Goal: Task Accomplishment & Management: Use online tool/utility

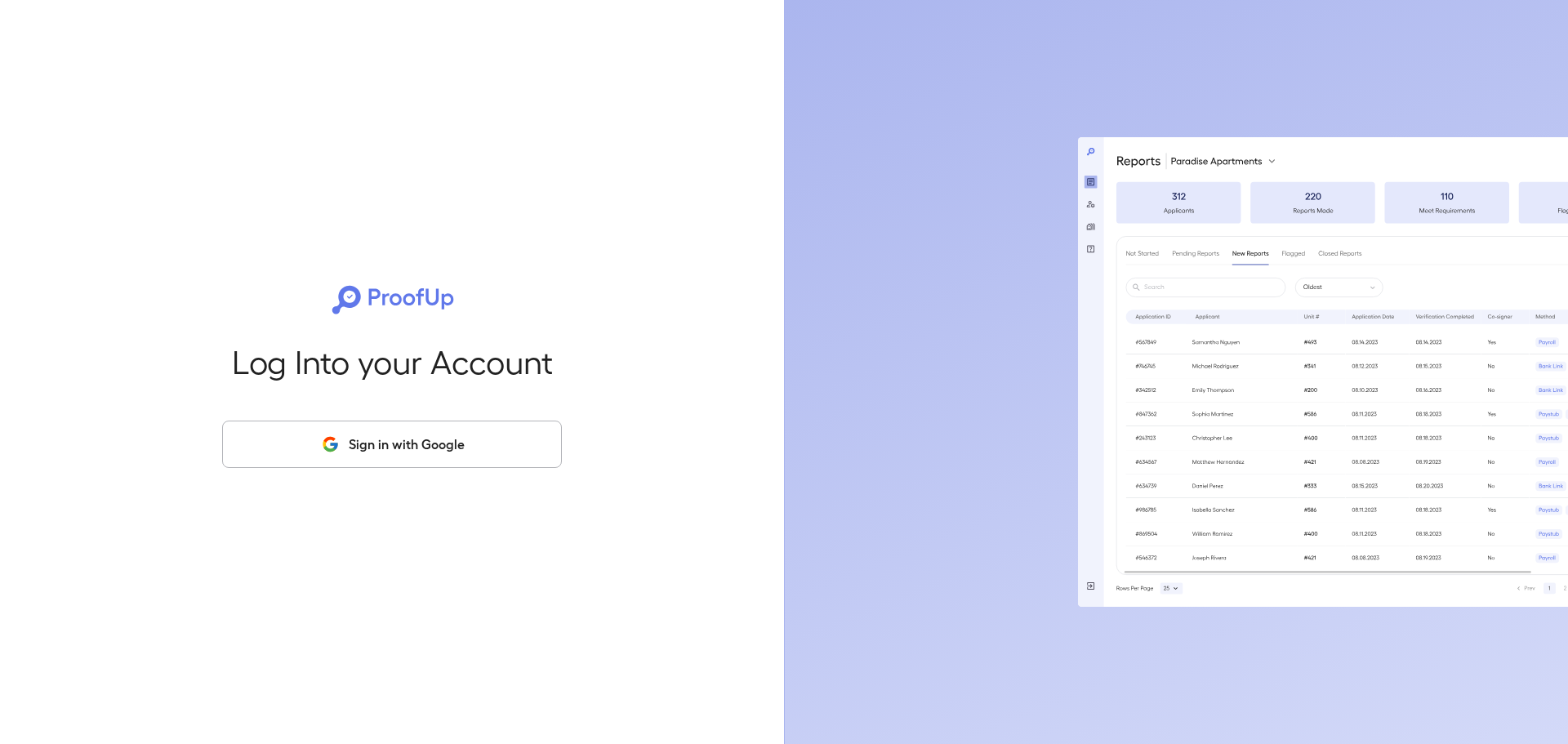
click at [438, 439] on button "Sign in with Google" at bounding box center [392, 444] width 340 height 48
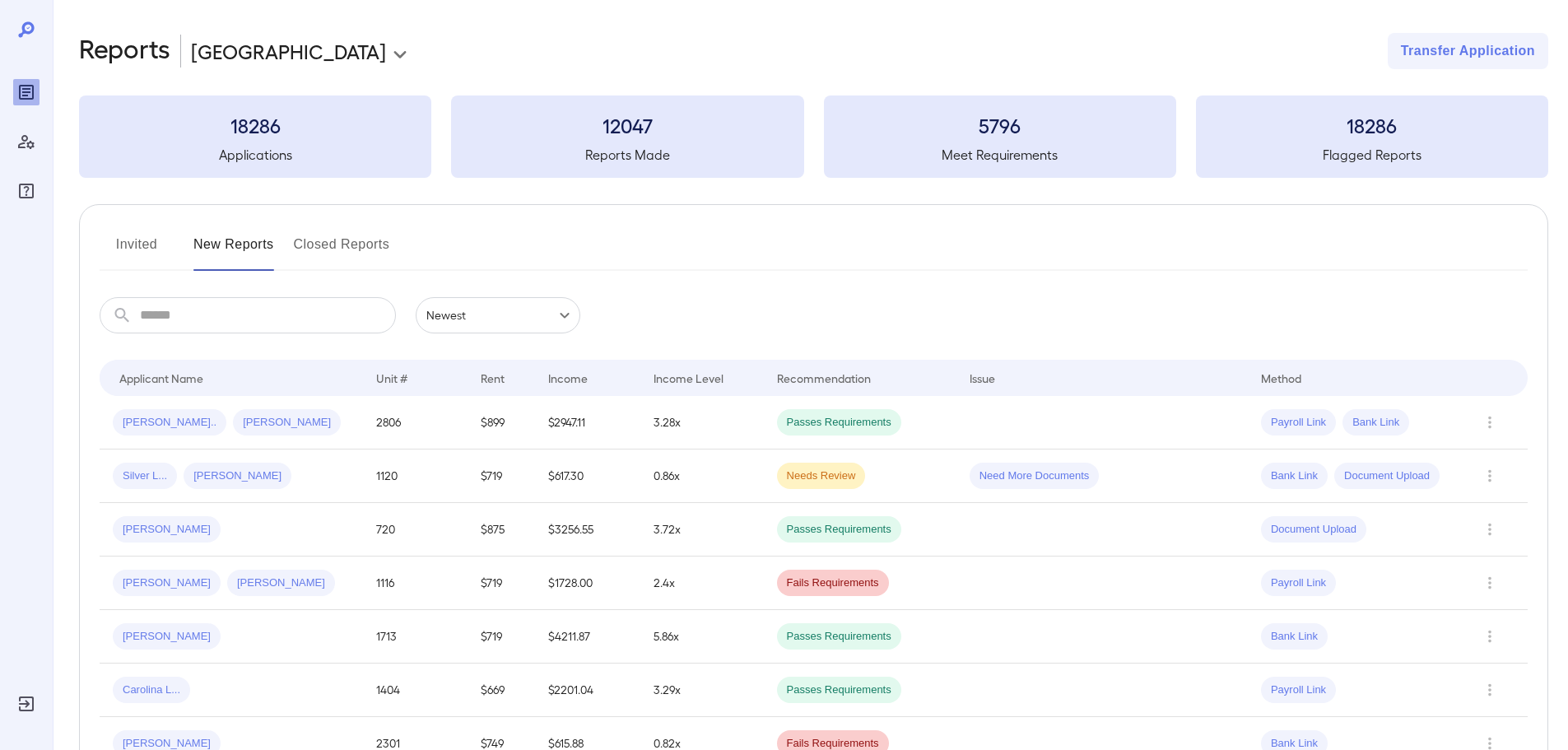
click at [119, 237] on button "Invited" at bounding box center [136, 251] width 74 height 40
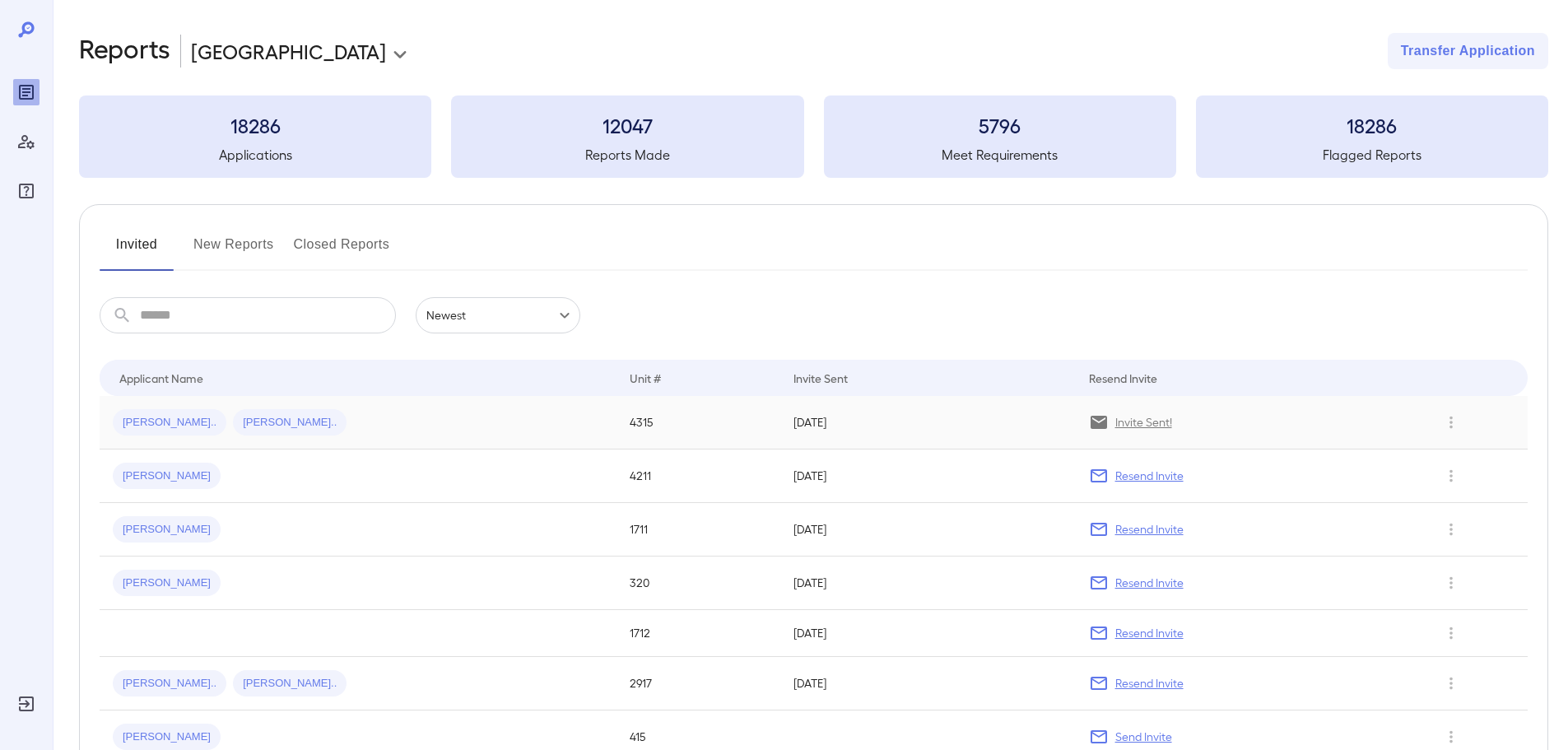
click at [481, 419] on div "Darwin I... Hessie L..." at bounding box center [358, 422] width 491 height 26
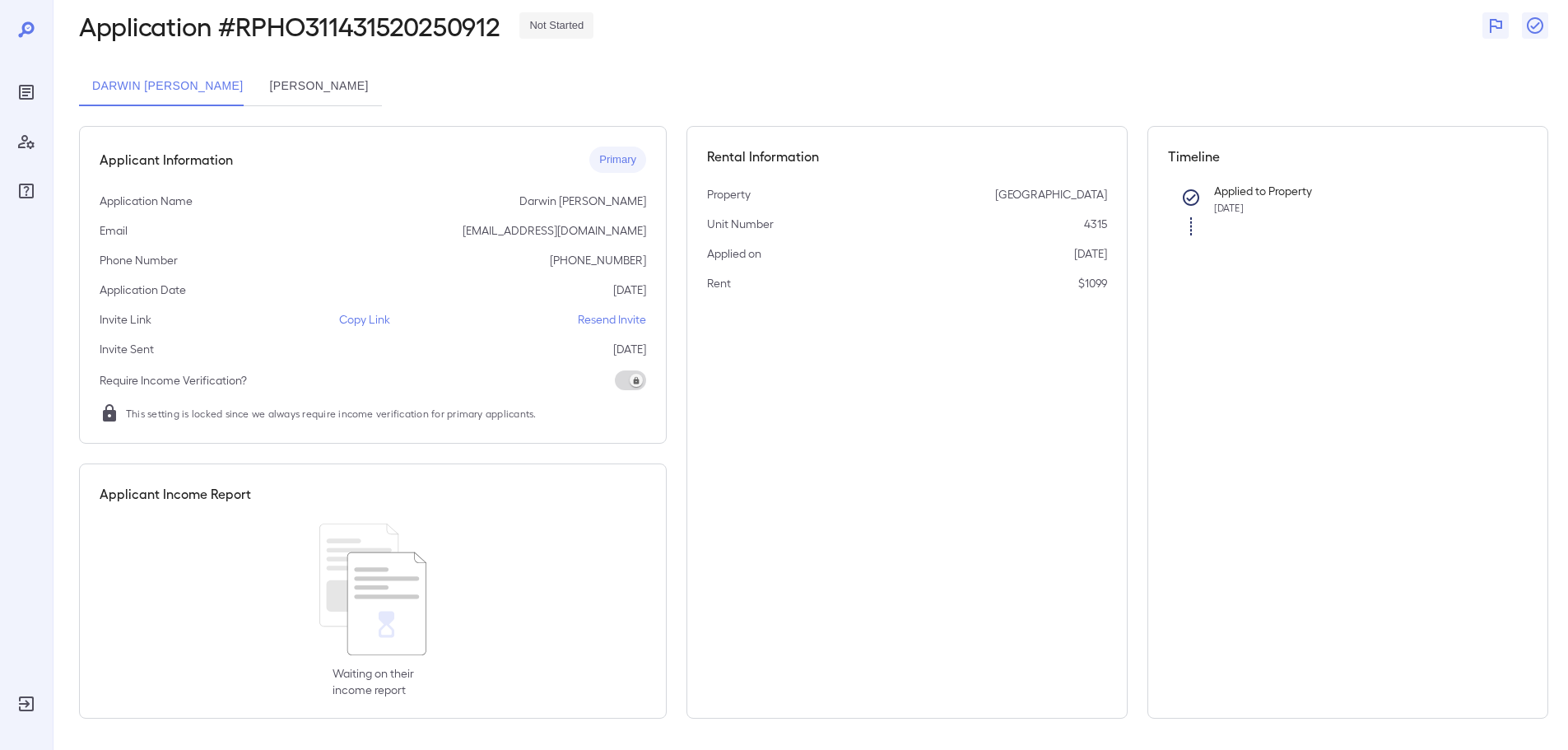
scroll to position [83, 0]
click at [369, 314] on p "Copy Link" at bounding box center [364, 317] width 51 height 16
